Goal: Task Accomplishment & Management: Manage account settings

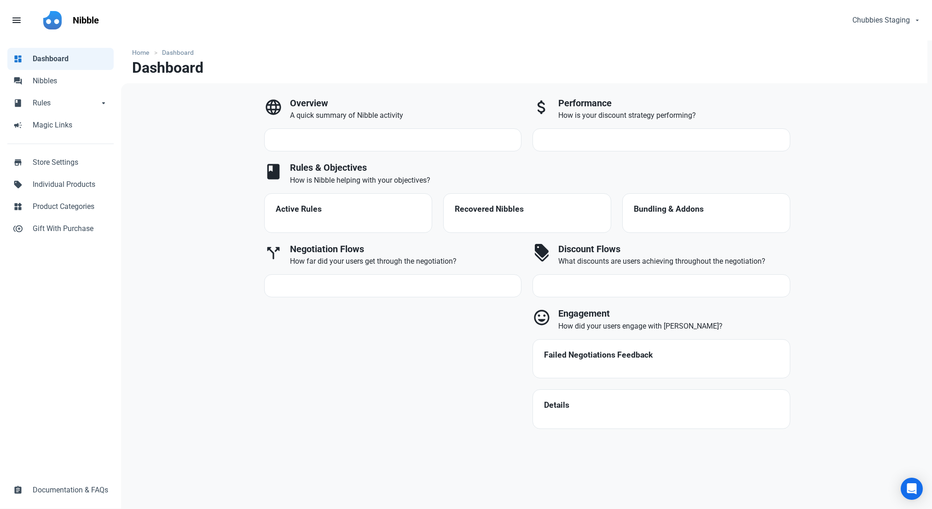
select select "7d"
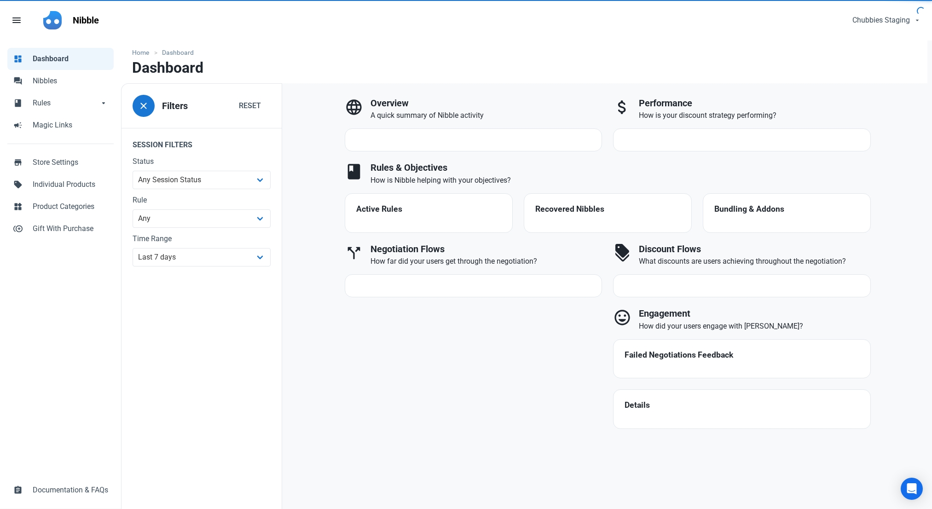
click at [620, 85] on div "language Overview A quick summary of Nibble activity attach_money Performance H…" at bounding box center [607, 296] width 650 height 427
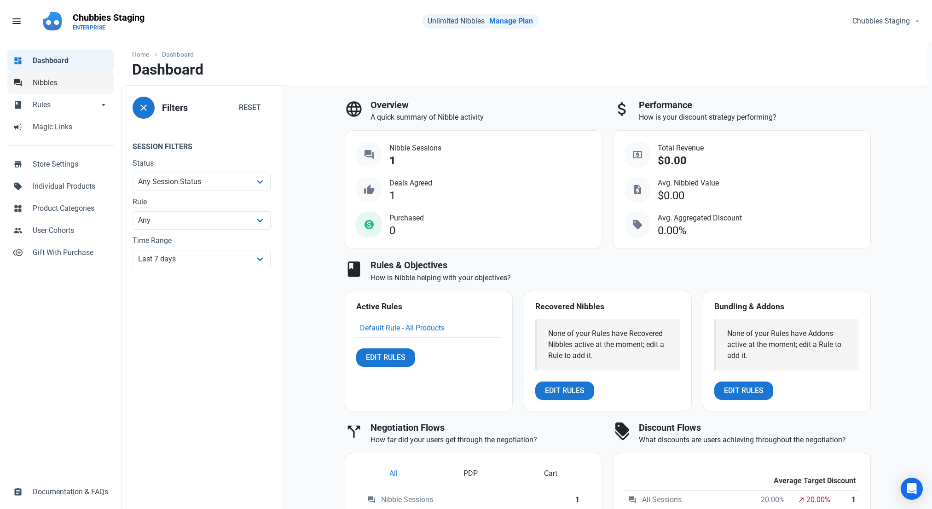
click at [69, 91] on link "forum Nibbles" at bounding box center [60, 83] width 106 height 22
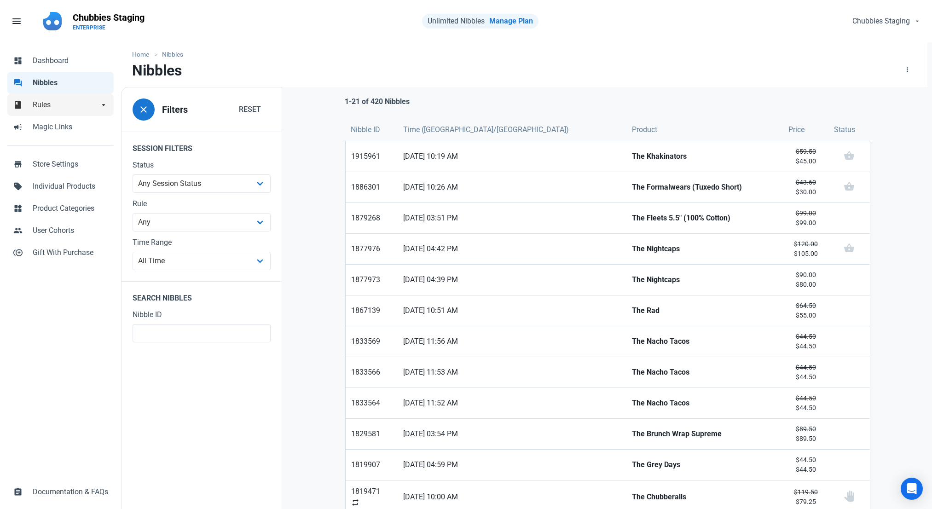
click at [78, 111] on link "book Rules arrow_drop_down" at bounding box center [60, 105] width 106 height 22
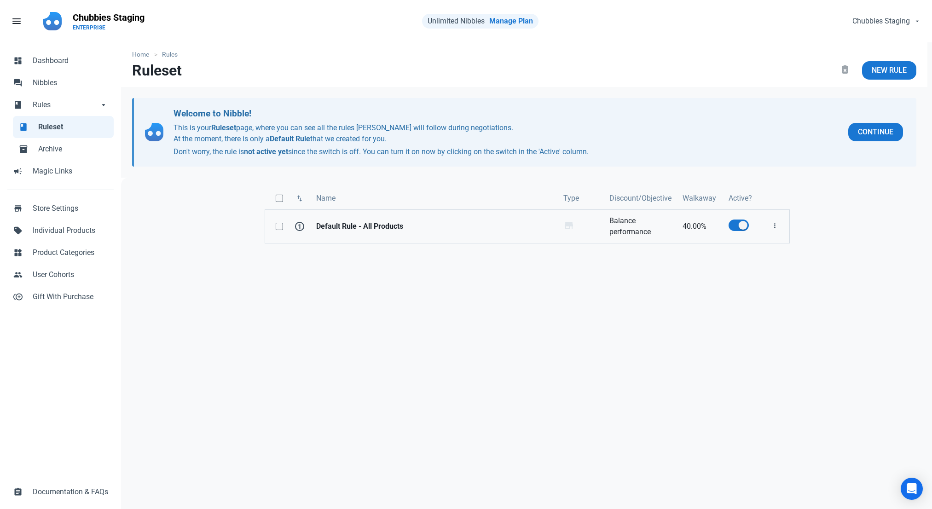
click at [357, 230] on strong "Default Rule - All Products" at bounding box center [434, 226] width 236 height 11
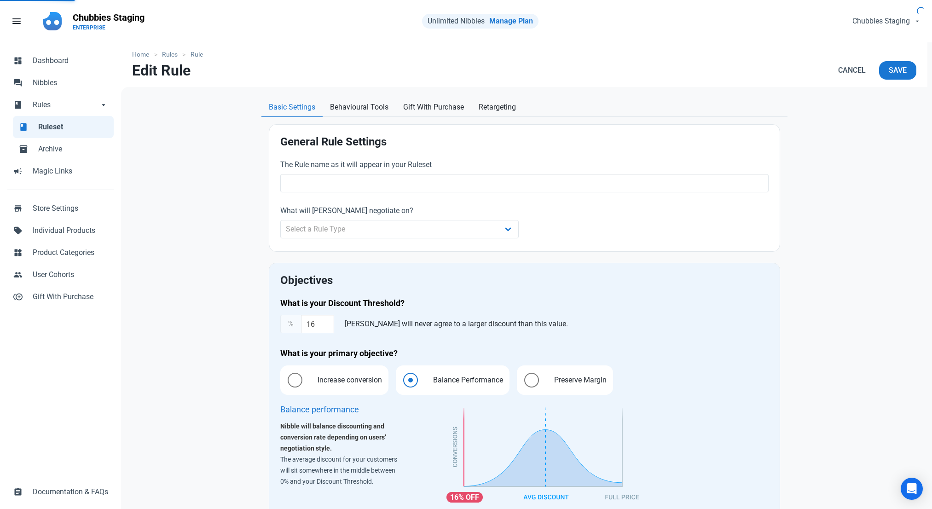
type input "Default Rule - All Products"
type input "40.00"
radio input "true"
radio input "false"
radio input "true"
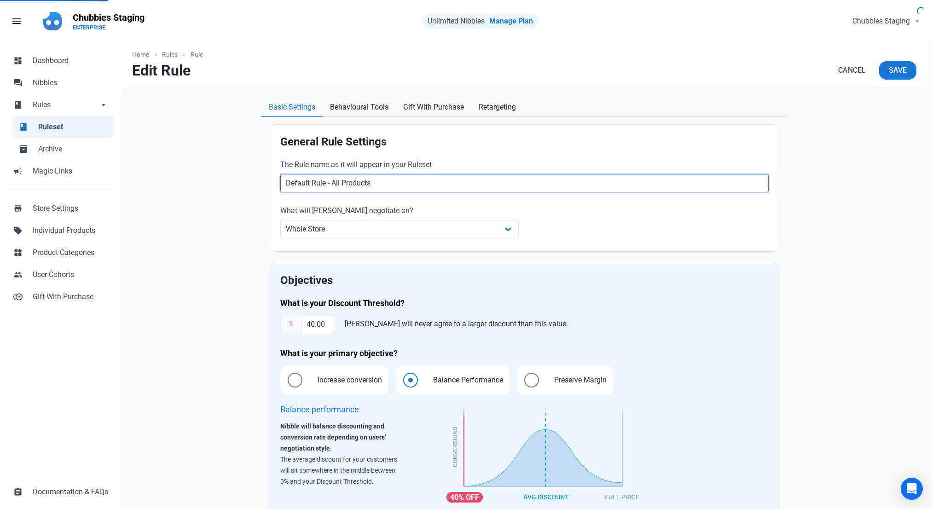
click at [376, 181] on input "Default Rule - All Products" at bounding box center [524, 183] width 488 height 18
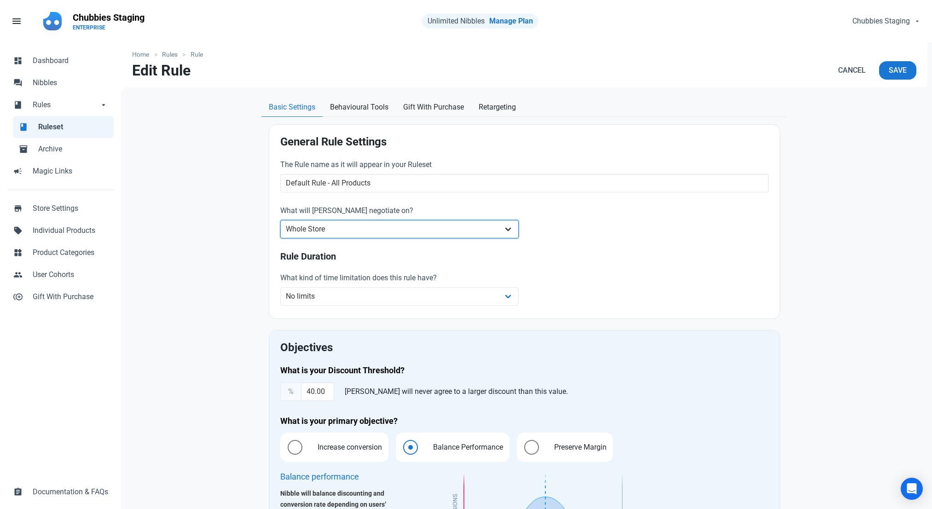
click at [337, 234] on select "Whole Store Individual Products Product Categories Cart" at bounding box center [399, 229] width 239 height 18
select select "retailer"
click at [365, 233] on select "Whole Store Individual Products Product Categories Cart" at bounding box center [399, 229] width 239 height 18
click at [466, 228] on select "Whole Store Individual Products Product Categories Cart" at bounding box center [399, 229] width 239 height 18
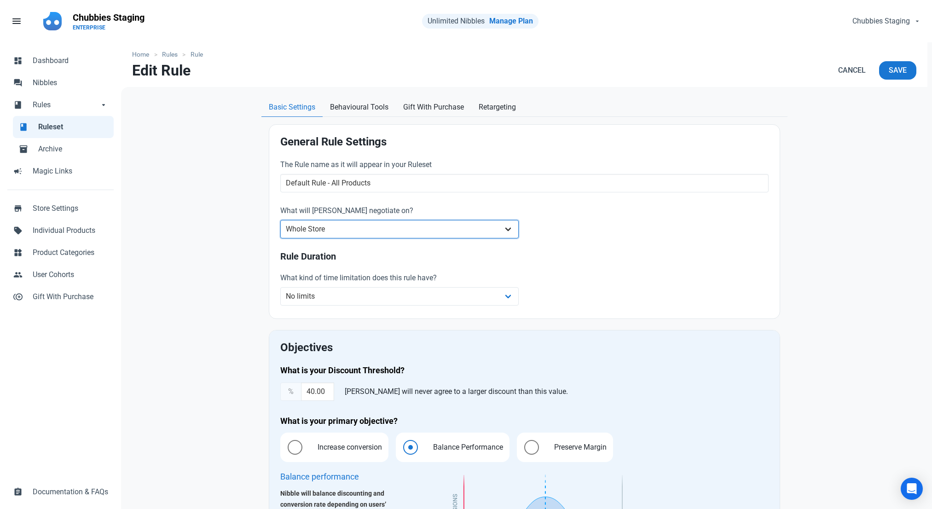
click at [466, 228] on select "Whole Store Individual Products Product Categories Cart" at bounding box center [399, 229] width 239 height 18
click at [689, 60] on nav "Home Rules Rule" at bounding box center [524, 51] width 806 height 19
